Goal: Navigation & Orientation: Find specific page/section

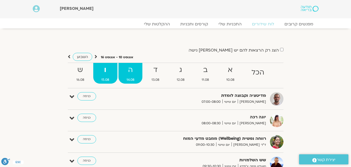
click at [128, 74] on strong "ה" at bounding box center [130, 70] width 24 height 12
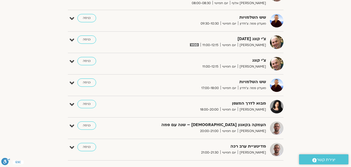
scroll to position [234, 0]
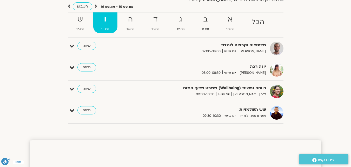
scroll to position [52, 0]
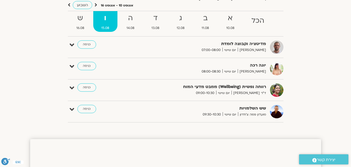
click at [96, 6] on icon at bounding box center [96, 4] width 3 height 5
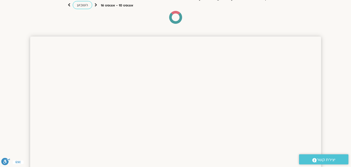
click at [96, 5] on icon at bounding box center [96, 4] width 3 height 5
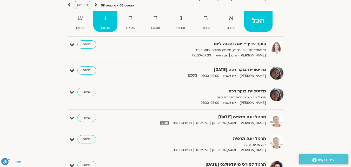
click at [107, 25] on link "ו 08.08" at bounding box center [105, 21] width 24 height 21
